Goal: Check status: Check status

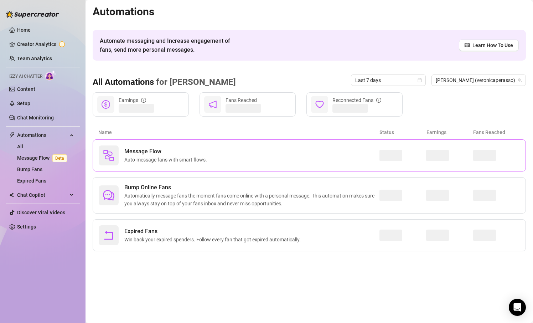
click at [189, 163] on span "Auto-message fans with smart flows." at bounding box center [166, 160] width 85 height 8
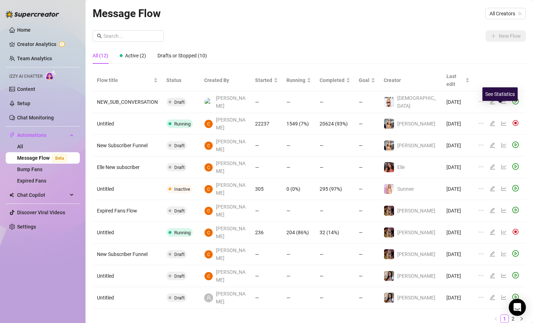
click at [501, 121] on icon "line-chart" at bounding box center [503, 123] width 5 height 5
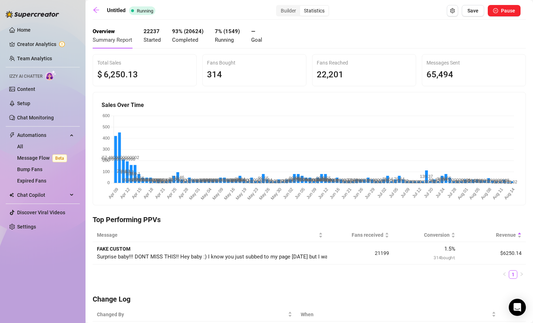
click at [90, 5] on main "Untitled Running Builder Statistics Save Pause Overview Summary Report 22237 St…" at bounding box center [308, 230] width 447 height 460
click at [94, 9] on icon "arrow-left" at bounding box center [96, 9] width 7 height 7
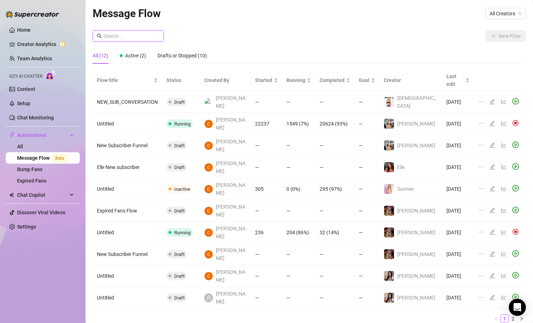
click at [143, 37] on input "text" at bounding box center [131, 36] width 56 height 8
click at [514, 9] on span "All Creators" at bounding box center [505, 13] width 32 height 11
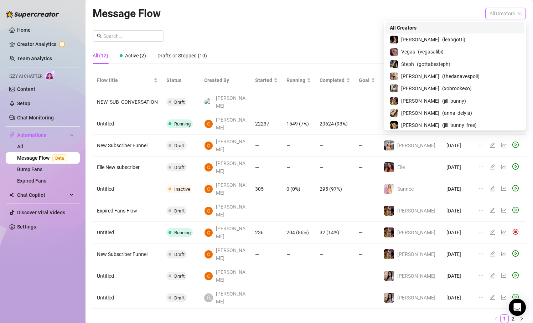
click at [337, 26] on div "Message Flow All Creators New Flow All (12) Active (2) Drafts or Stopped (10) F…" at bounding box center [309, 166] width 433 height 323
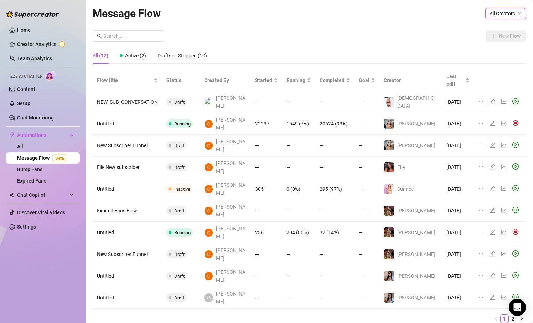
click at [501, 229] on icon "line-chart" at bounding box center [504, 232] width 6 height 6
